Goal: Browse casually

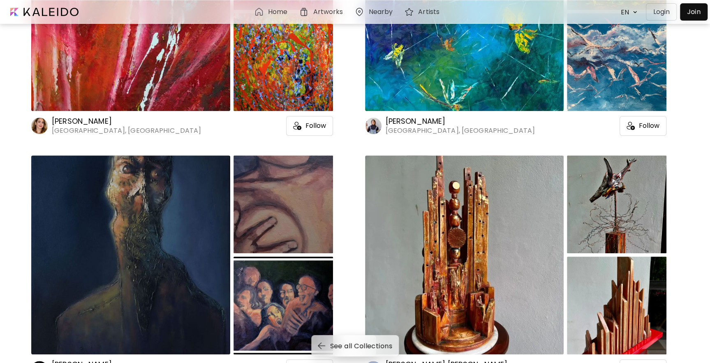
scroll to position [370, 0]
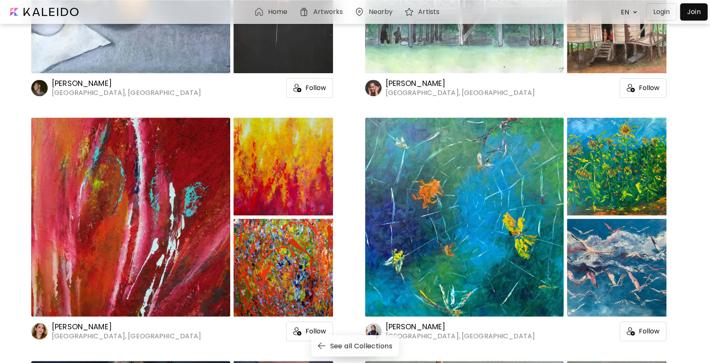
click at [503, 197] on div at bounding box center [464, 217] width 199 height 199
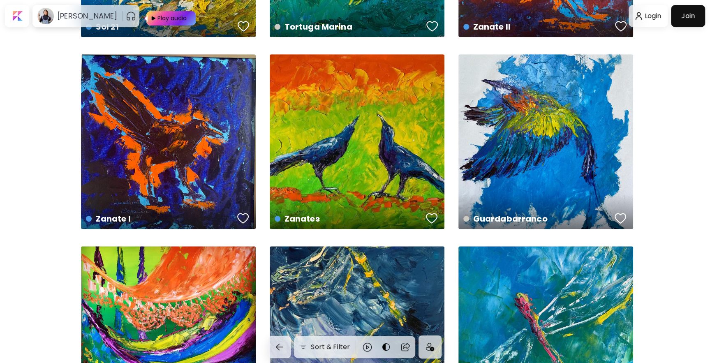
scroll to position [3002, 0]
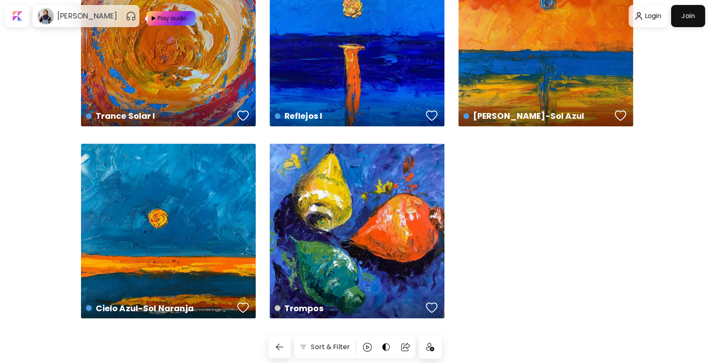
scroll to position [3537, 0]
